Goal: Information Seeking & Learning: Find contact information

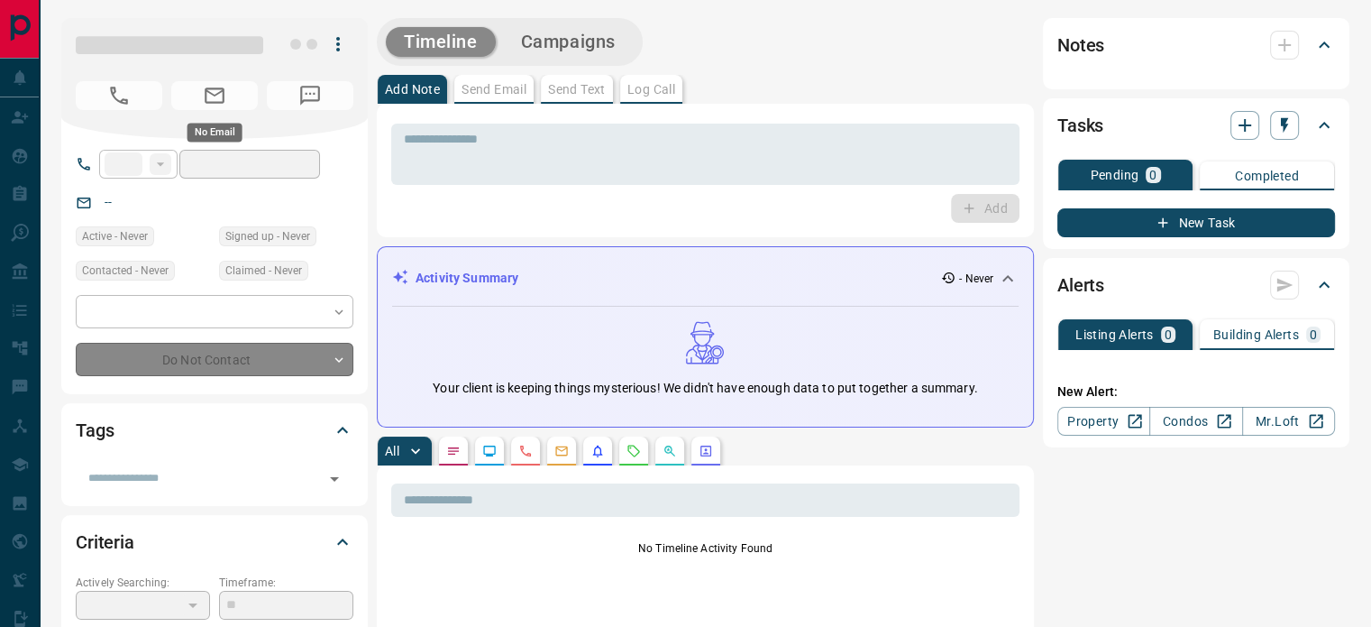
type input "**"
type input "**********"
type input "**"
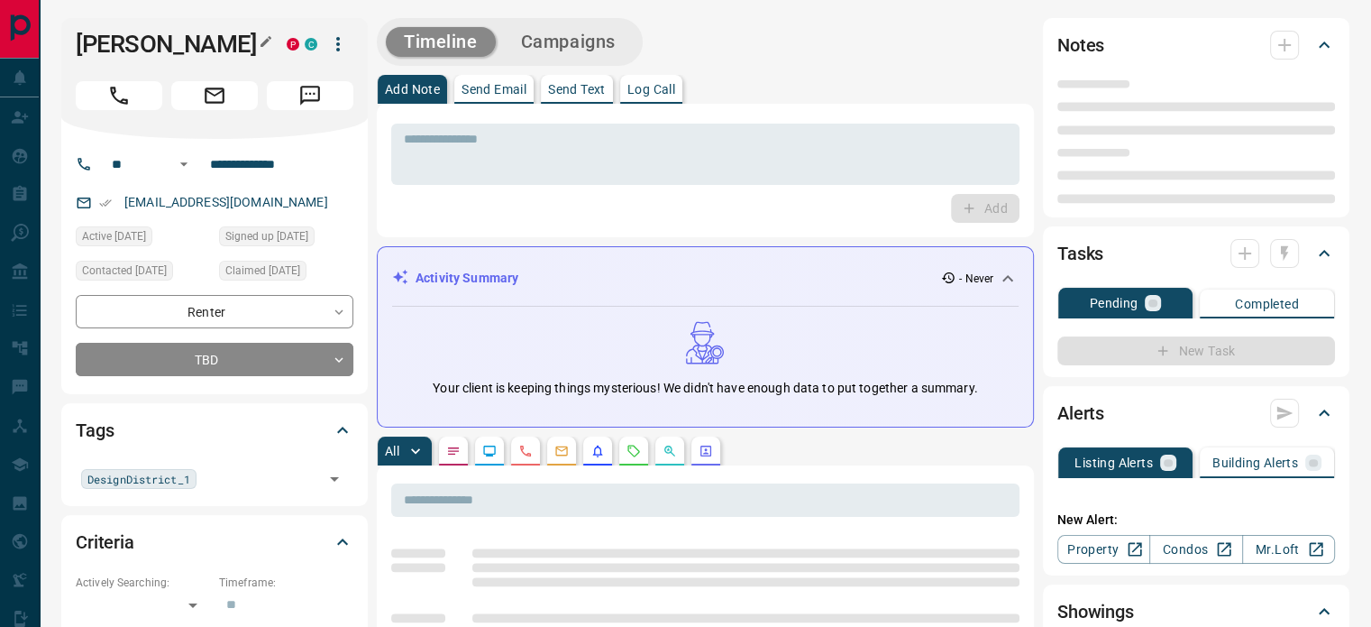
click at [270, 45] on icon "button" at bounding box center [266, 41] width 14 height 14
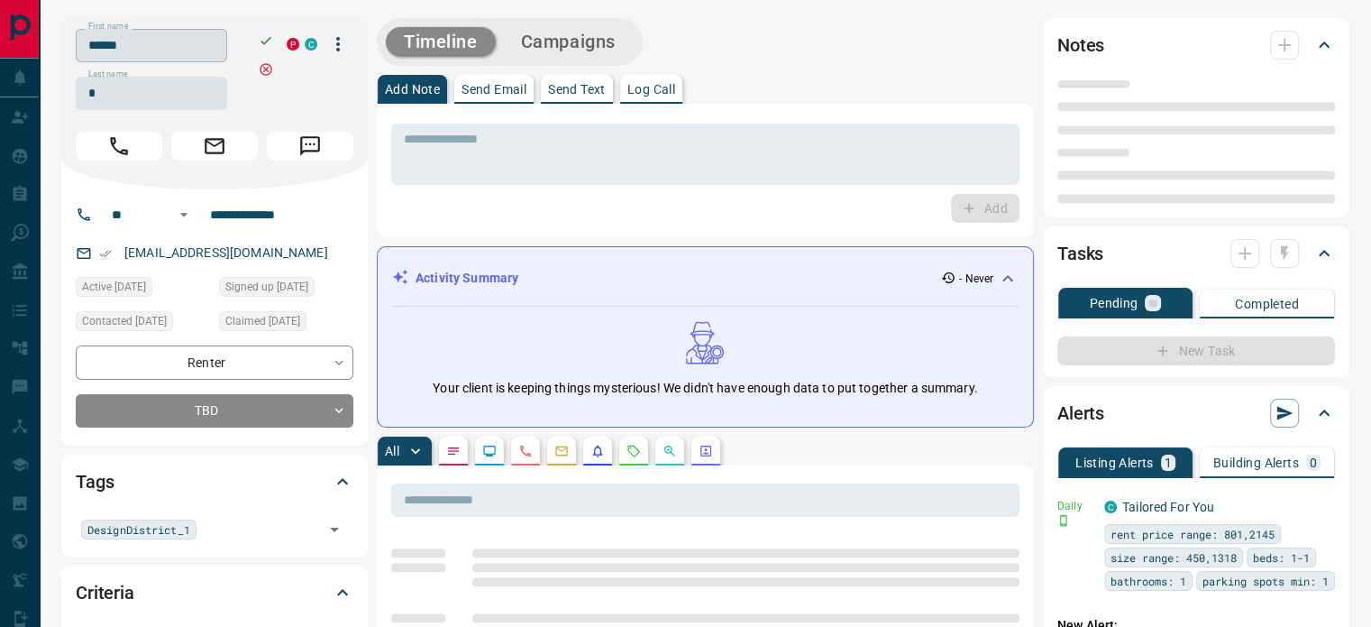
click at [165, 54] on input "******" at bounding box center [151, 45] width 151 height 33
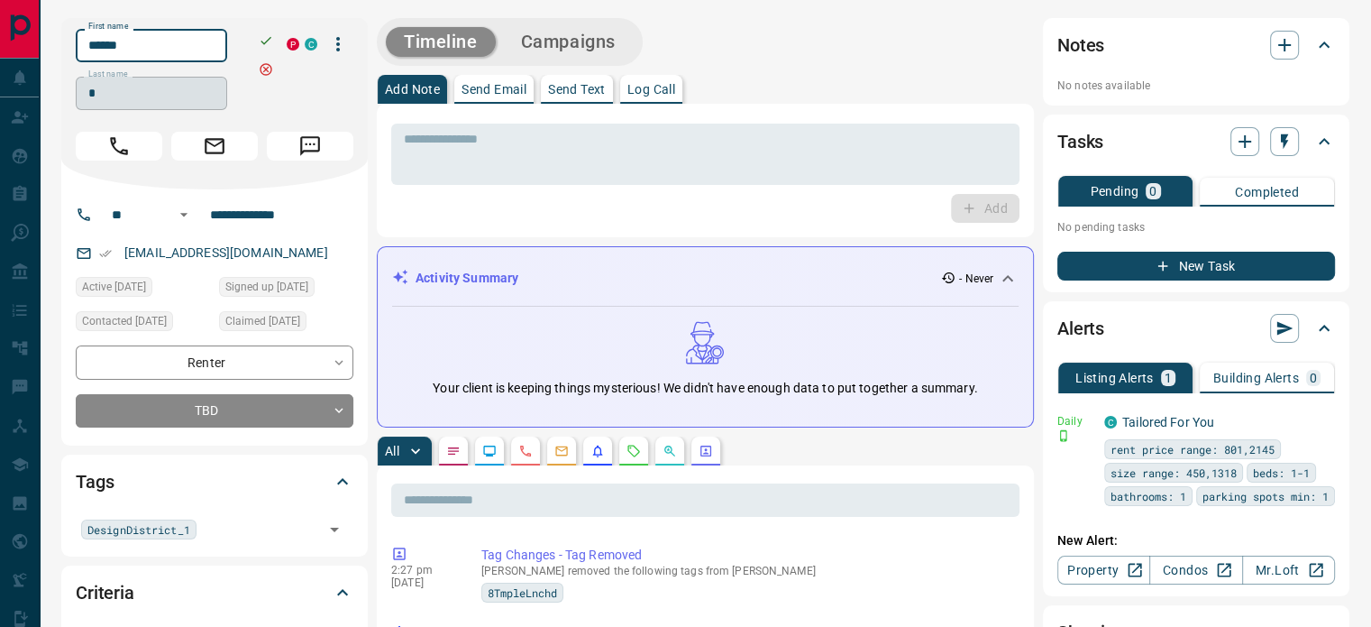
click at [159, 94] on input "*" at bounding box center [151, 93] width 151 height 33
click at [264, 214] on input "**********" at bounding box center [273, 214] width 141 height 29
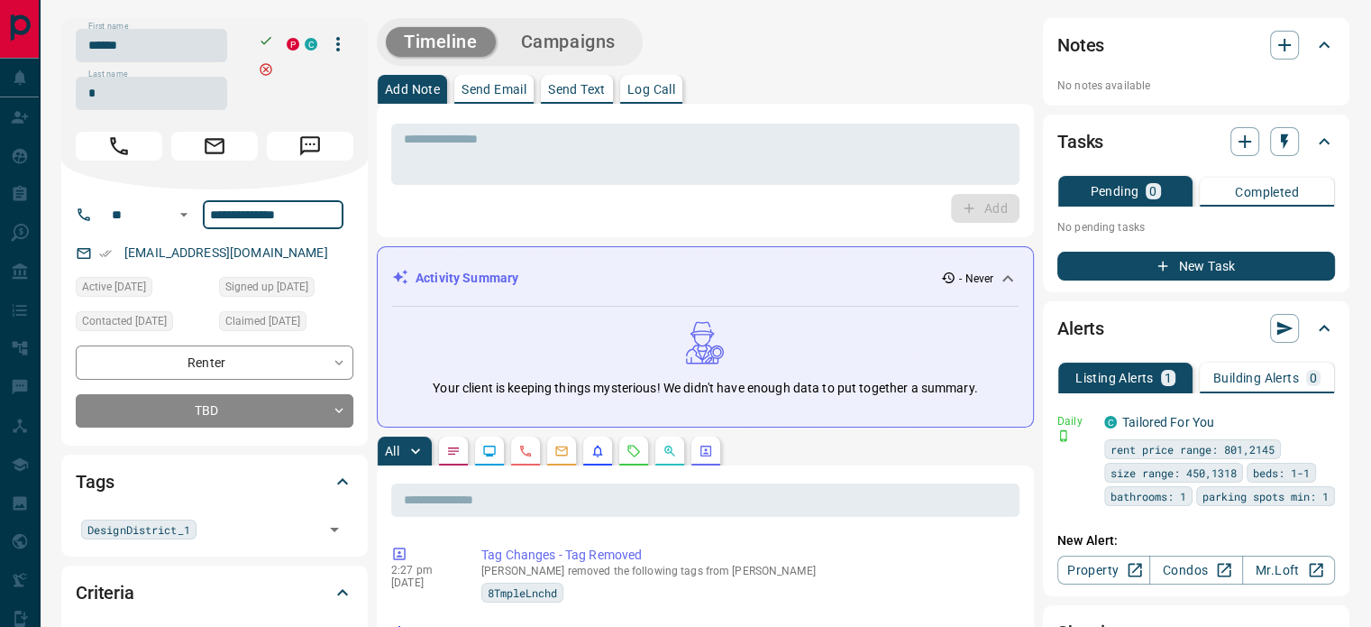
click at [277, 257] on div "[EMAIL_ADDRESS][DOMAIN_NAME]" at bounding box center [215, 253] width 278 height 30
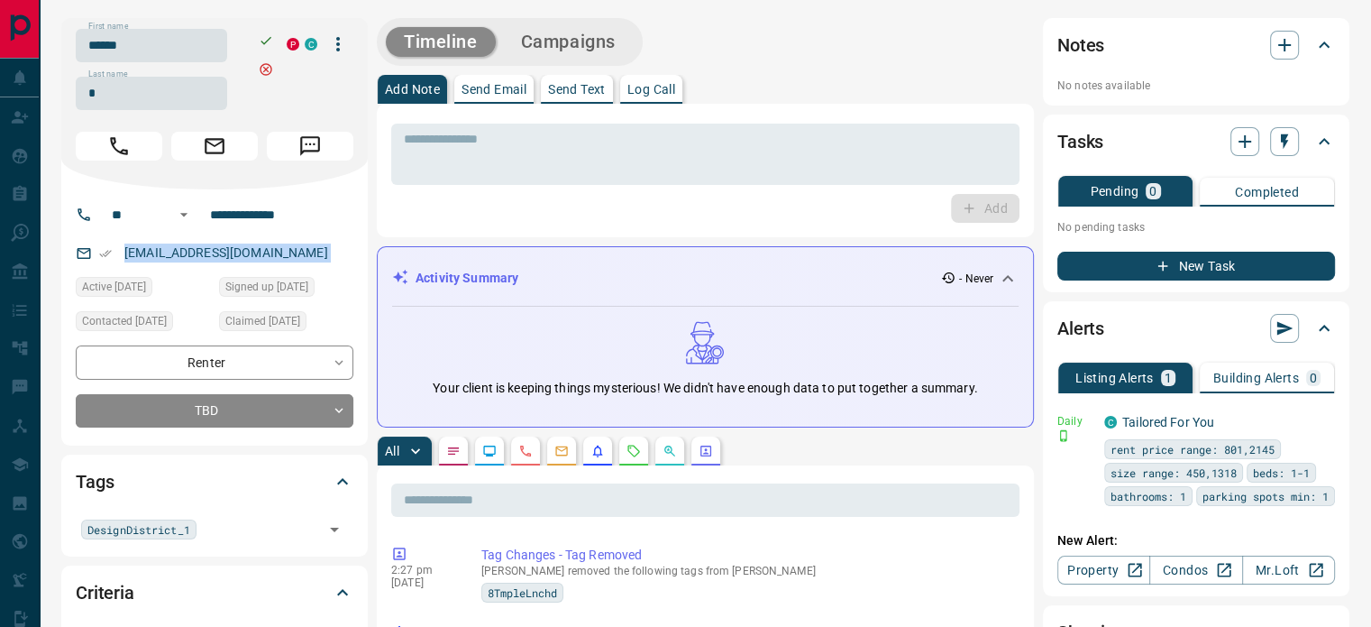
click at [277, 257] on div "[EMAIL_ADDRESS][DOMAIN_NAME]" at bounding box center [215, 253] width 278 height 30
copy link "[EMAIL_ADDRESS][DOMAIN_NAME]"
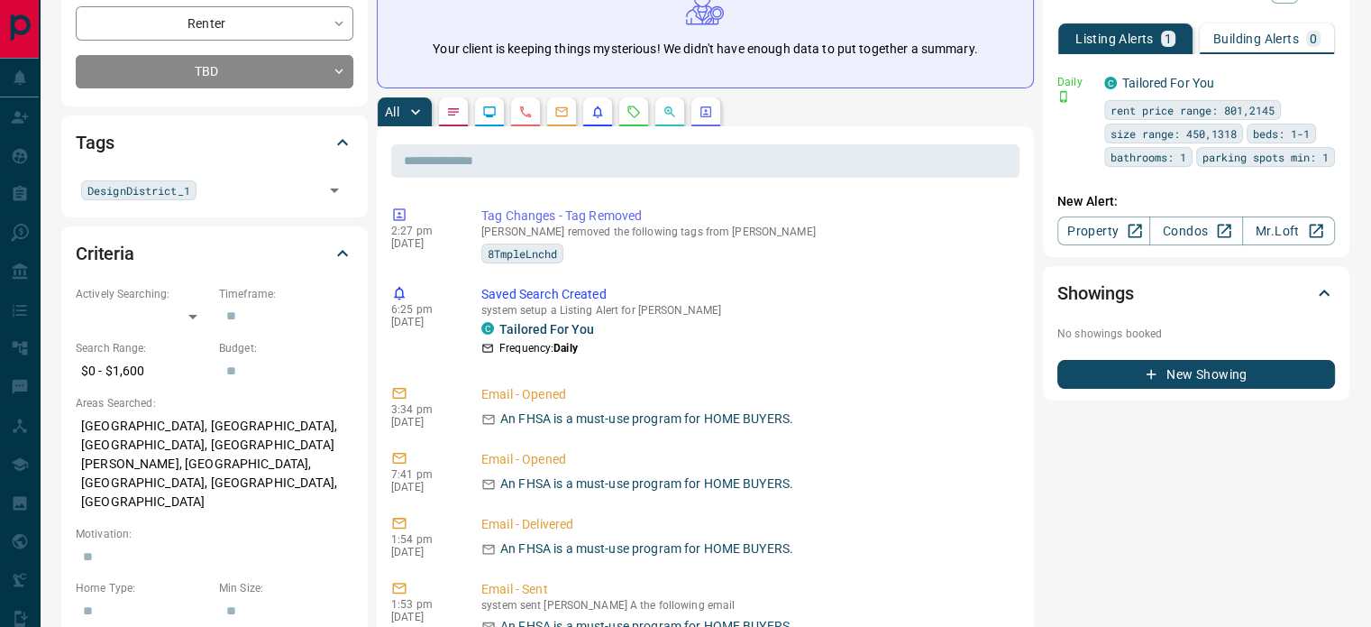
scroll to position [361, 0]
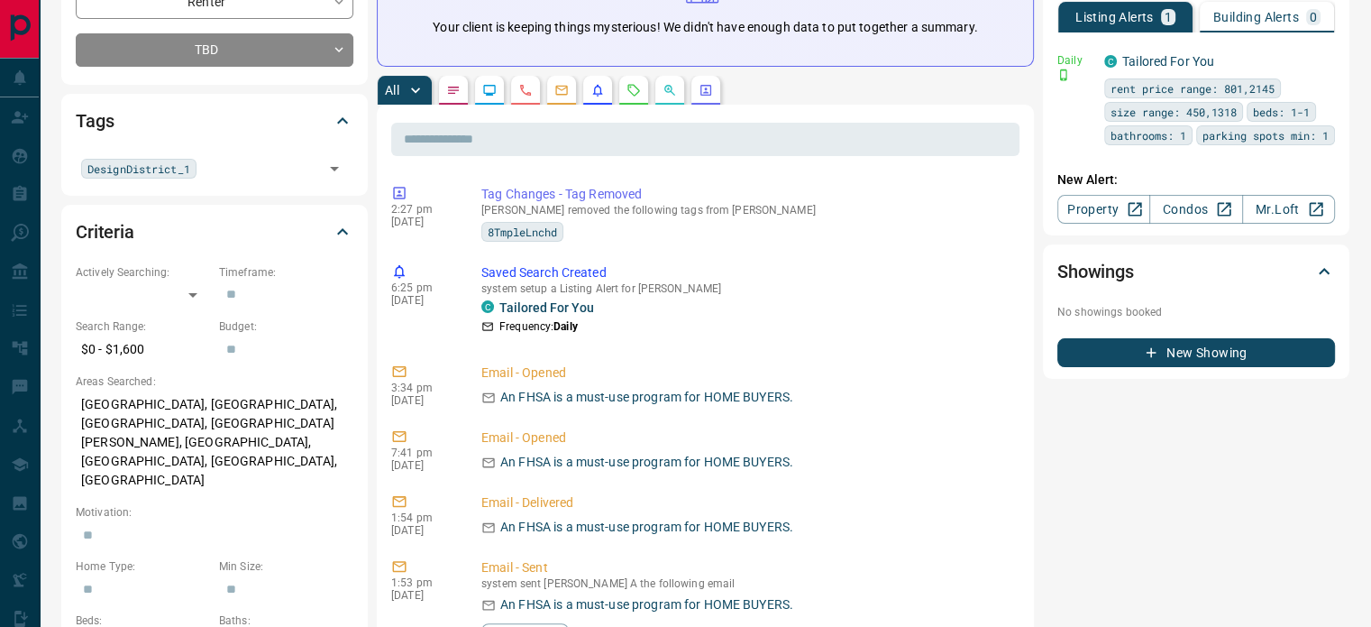
click at [202, 401] on p "[GEOGRAPHIC_DATA], [GEOGRAPHIC_DATA], [GEOGRAPHIC_DATA], [GEOGRAPHIC_DATA][PERS…" at bounding box center [215, 441] width 278 height 105
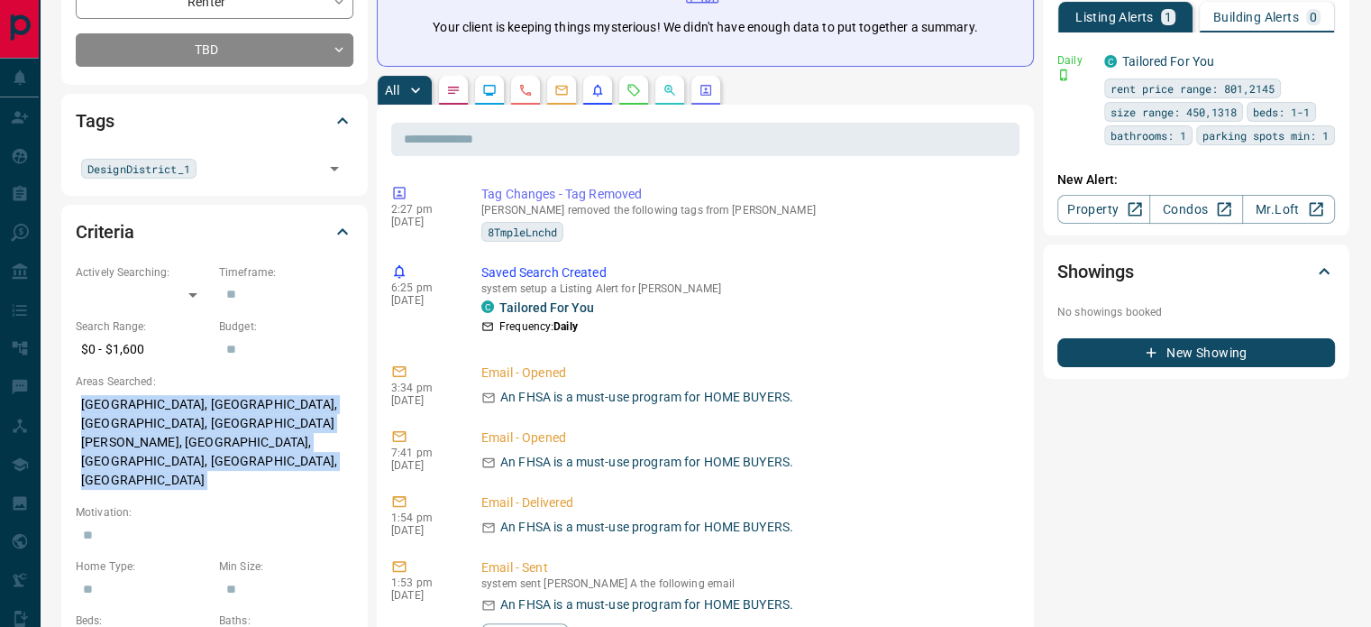
copy p "[GEOGRAPHIC_DATA], [GEOGRAPHIC_DATA], [GEOGRAPHIC_DATA], [GEOGRAPHIC_DATA][PERS…"
click at [520, 91] on icon "Calls" at bounding box center [525, 90] width 14 height 14
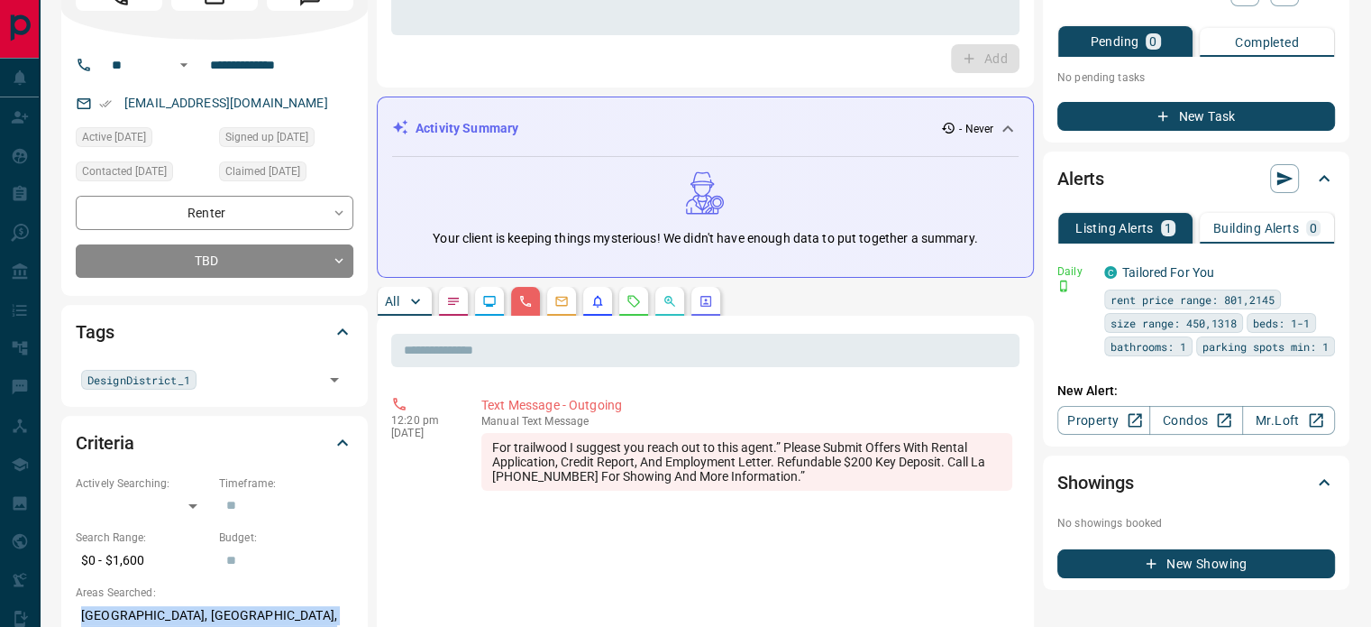
scroll to position [180, 0]
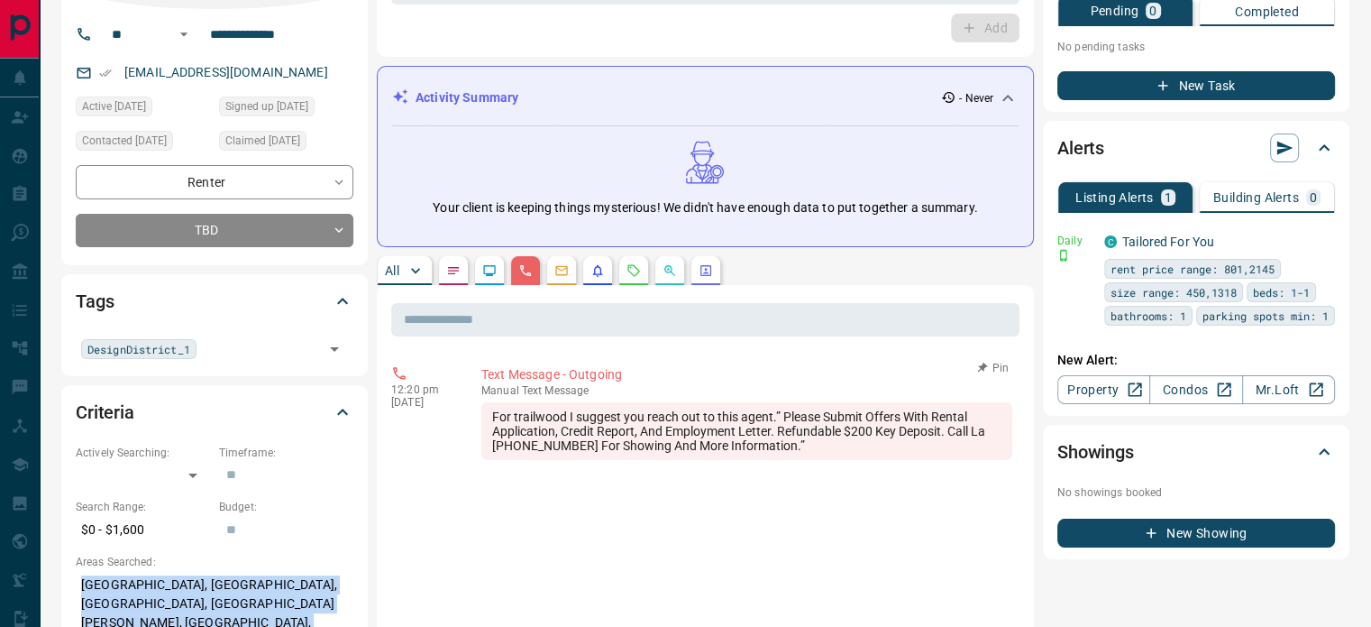
click at [802, 440] on div "For trailwood I suggest you reach out to this agent.” Please Submit Offers With…" at bounding box center [746, 431] width 531 height 58
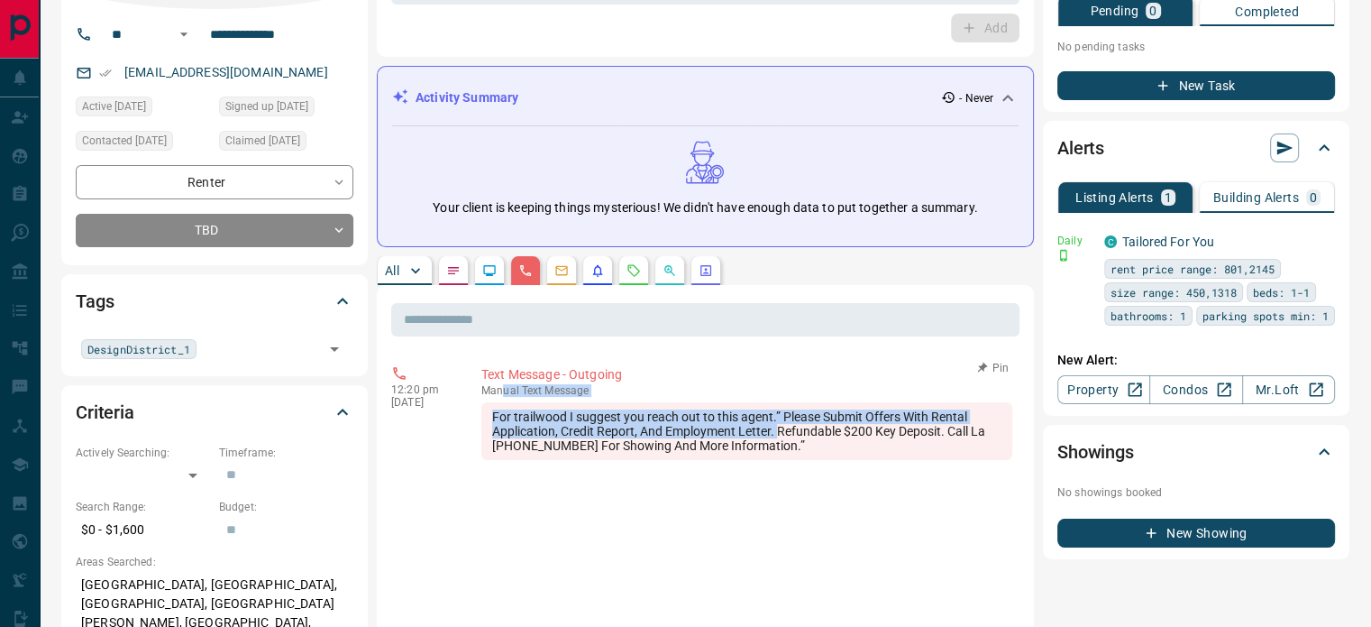
drag, startPoint x: 685, startPoint y: 411, endPoint x: 535, endPoint y: 390, distance: 151.1
click at [504, 384] on div "manual Text Message For trailwood I suggest you reach out to this agent.” Pleas…" at bounding box center [746, 422] width 531 height 76
click at [504, 384] on span "manual" at bounding box center [500, 390] width 38 height 13
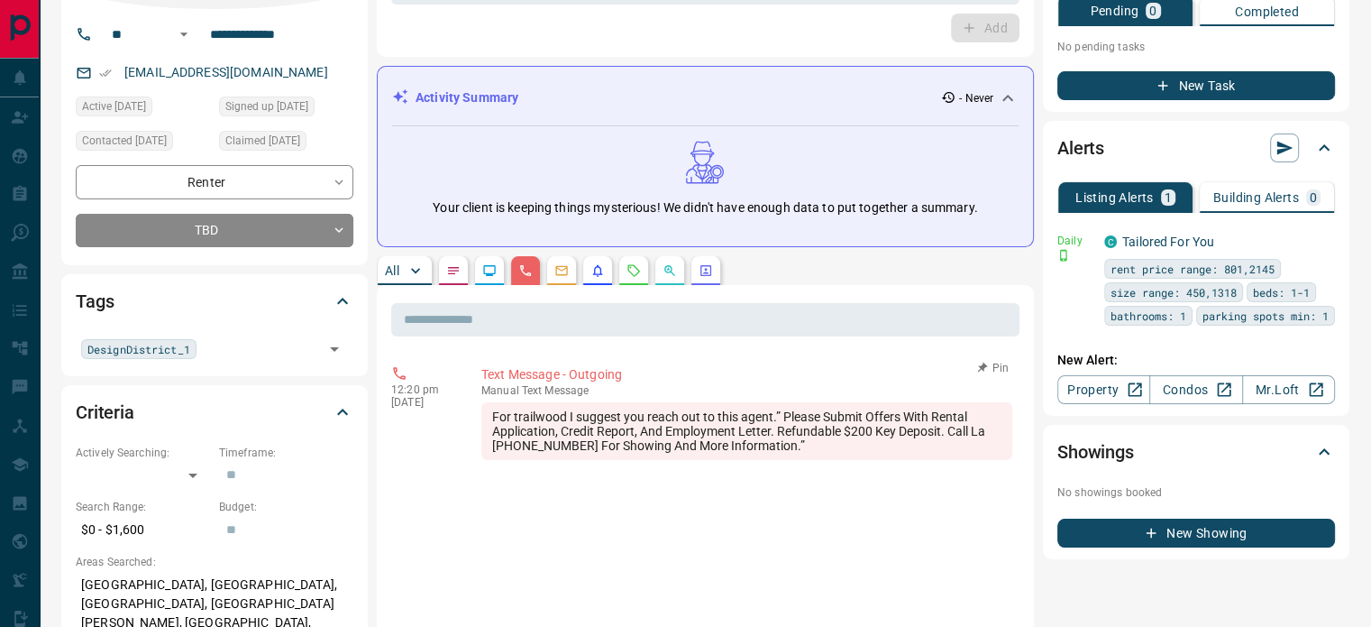
click at [628, 421] on div "For trailwood I suggest you reach out to this agent.” Please Submit Offers With…" at bounding box center [746, 431] width 531 height 58
click at [771, 446] on div "For trailwood I suggest you reach out to this agent.” Please Submit Offers With…" at bounding box center [746, 431] width 531 height 58
click at [495, 404] on div "For trailwood I suggest you reach out to this agent.” Please Submit Offers With…" at bounding box center [746, 431] width 531 height 58
click at [607, 428] on div "For trailwood I suggest you reach out to this agent.” Please Submit Offers With…" at bounding box center [746, 431] width 531 height 58
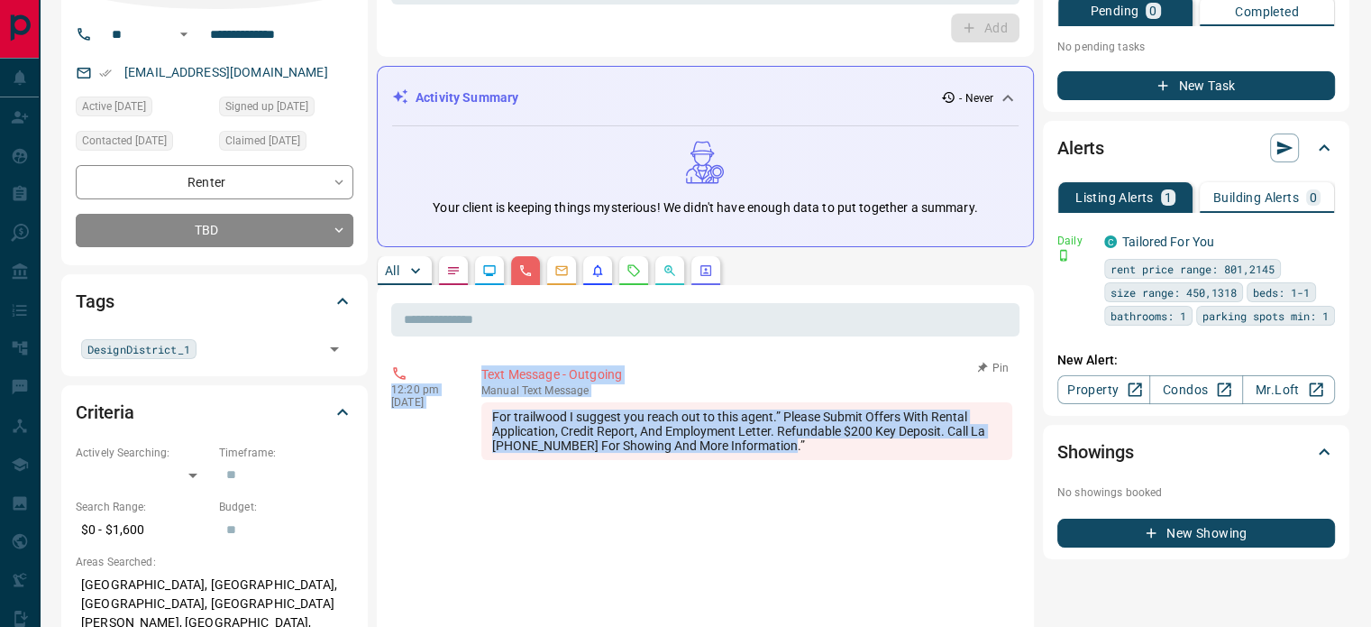
copy div "12:20 pm [DATE] Text Message - Outgoing manual Text Message For trailwood I sug…"
drag, startPoint x: 793, startPoint y: 442, endPoint x: 401, endPoint y: 370, distance: 398.5
click at [401, 370] on div "12:20 pm [DATE] Text Message - Outgoing manual Text Message For trailwood I sug…" at bounding box center [705, 412] width 628 height 105
click at [401, 370] on icon at bounding box center [399, 373] width 16 height 16
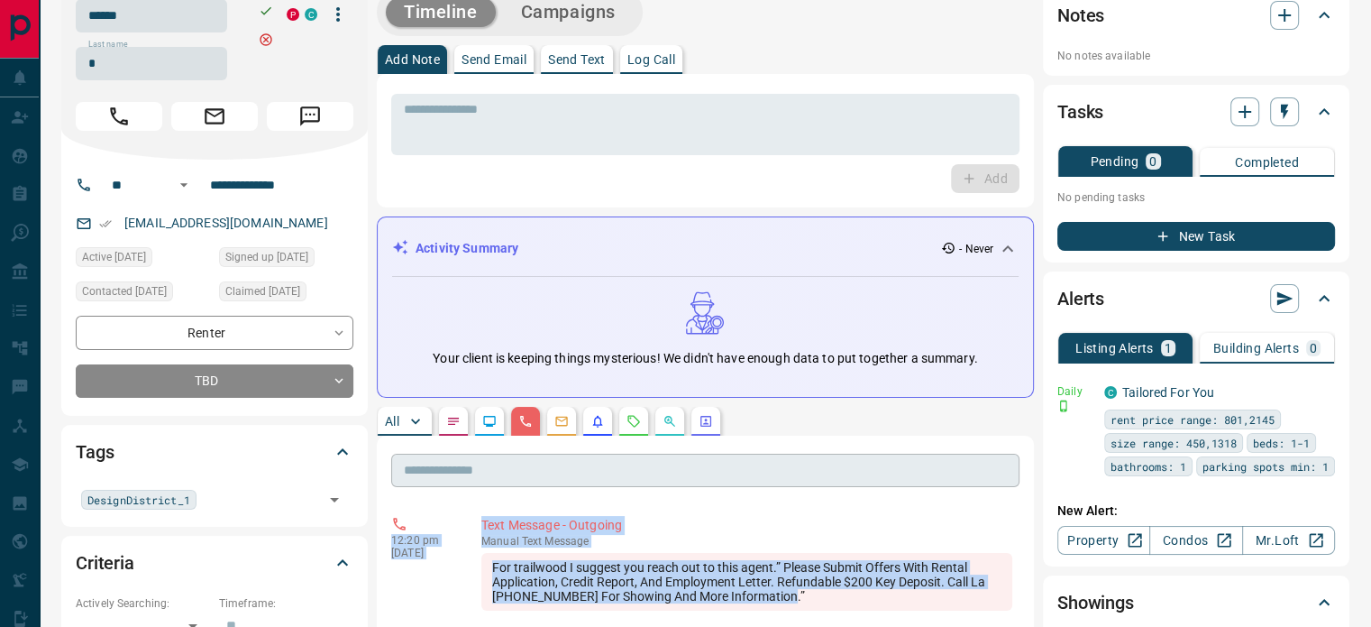
scroll to position [0, 0]
